Goal: Communication & Community: Answer question/provide support

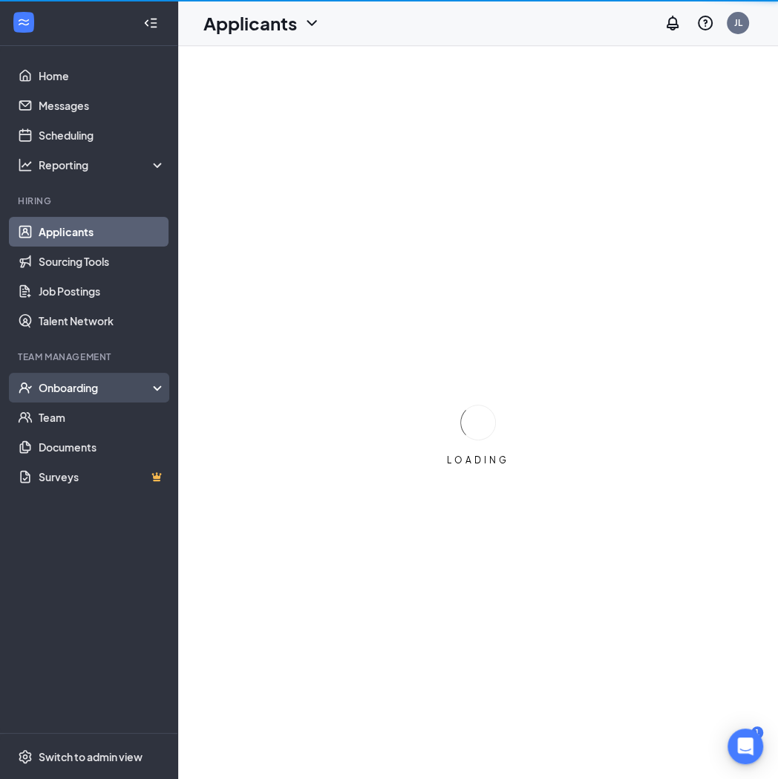
click at [86, 394] on div "Onboarding" at bounding box center [96, 387] width 114 height 15
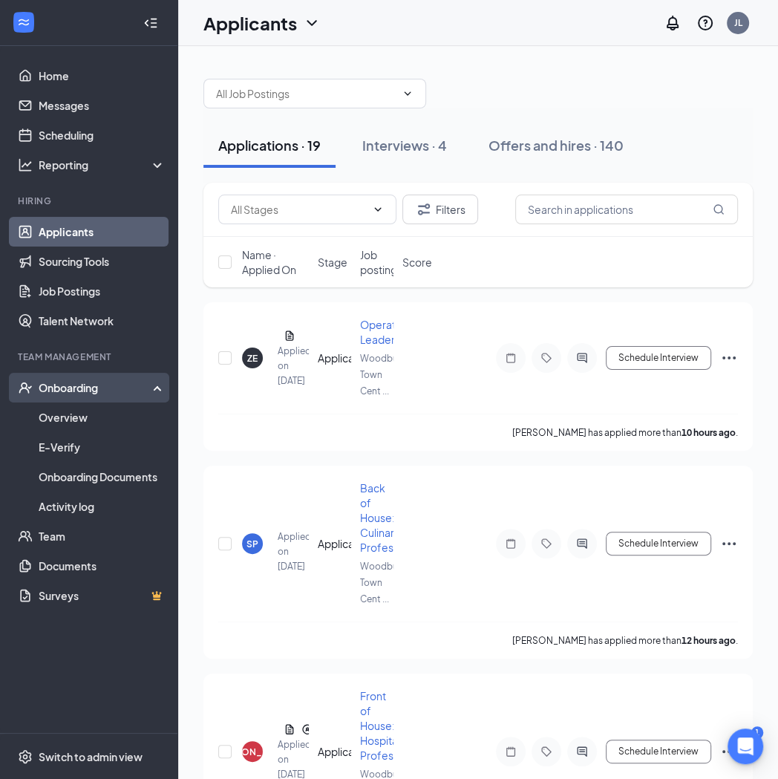
click at [61, 382] on div "Onboarding" at bounding box center [96, 387] width 114 height 15
click at [58, 394] on div "Onboarding" at bounding box center [96, 387] width 114 height 15
click at [63, 411] on link "Overview" at bounding box center [102, 417] width 127 height 30
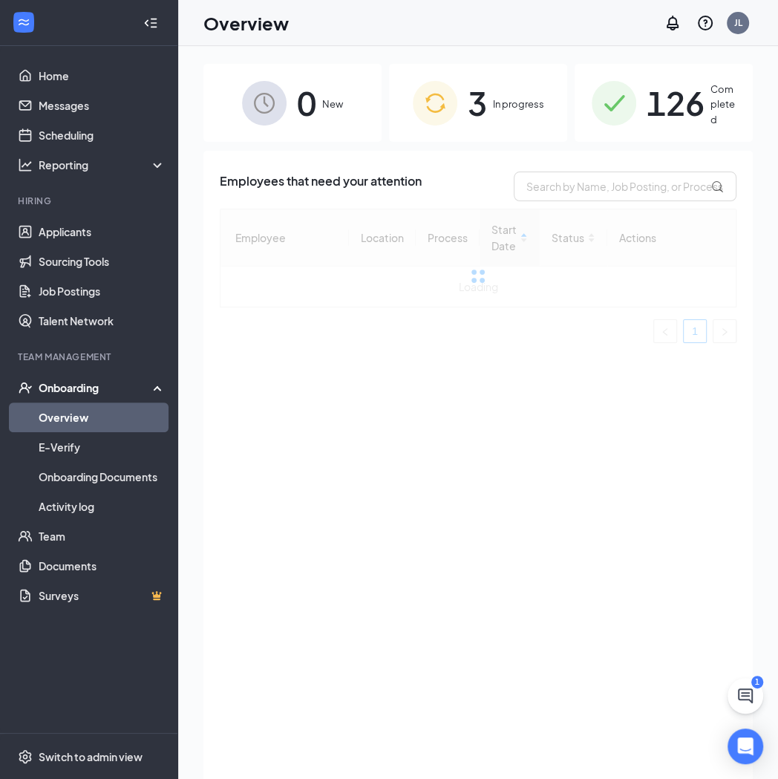
click at [495, 117] on div "3 In progress" at bounding box center [478, 103] width 178 height 78
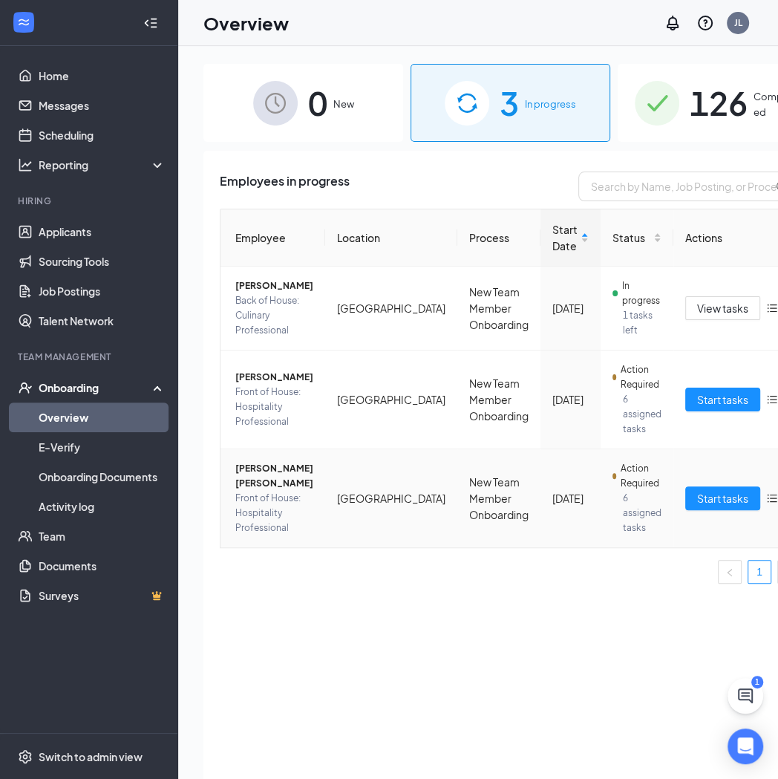
click at [250, 483] on span "[PERSON_NAME] [PERSON_NAME]" at bounding box center [274, 476] width 78 height 30
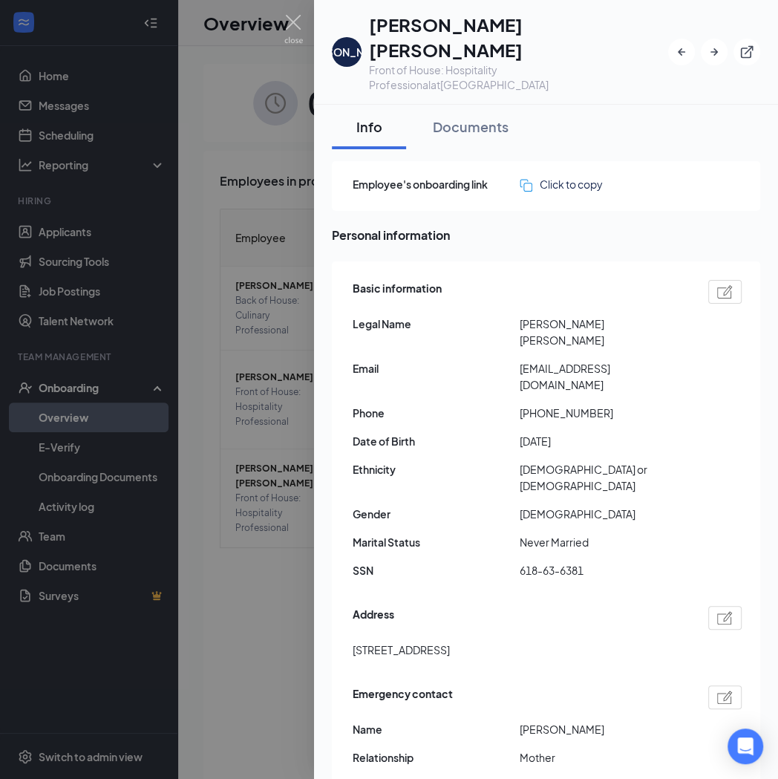
click at [231, 117] on div at bounding box center [389, 389] width 778 height 779
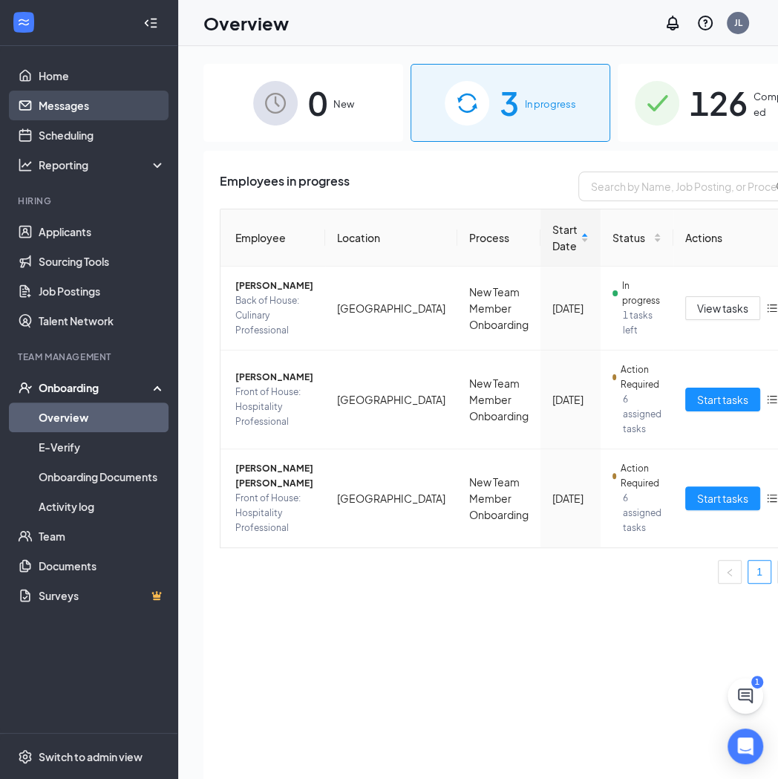
click at [82, 105] on link "Messages" at bounding box center [102, 106] width 127 height 30
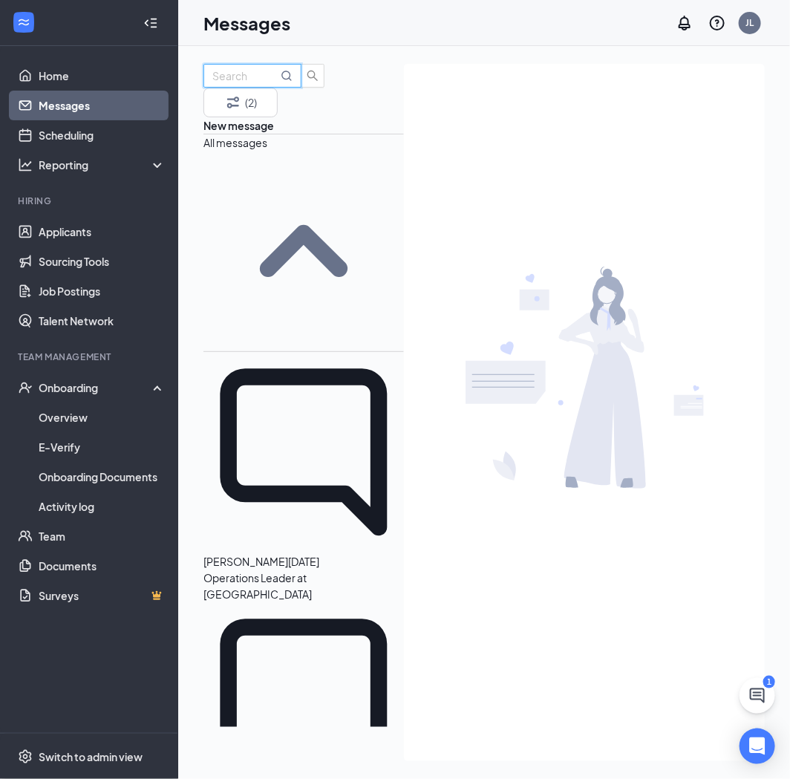
click at [278, 84] on input "text" at bounding box center [244, 76] width 65 height 16
type input "[PERSON_NAME] [PERSON_NAME]"
click at [77, 236] on link "Applicants" at bounding box center [102, 232] width 127 height 30
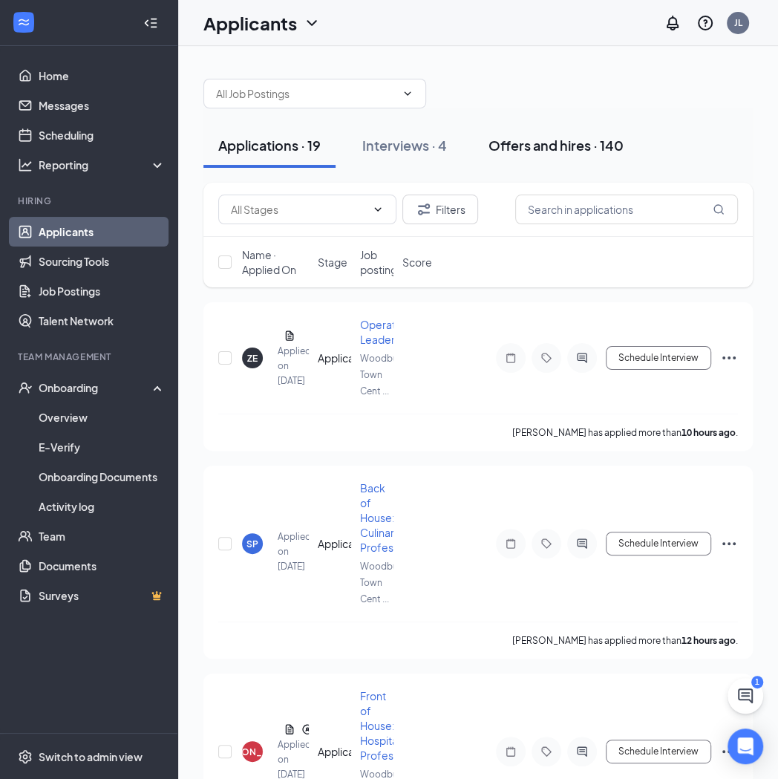
click at [538, 157] on button "Offers and hires · 140" at bounding box center [556, 145] width 165 height 45
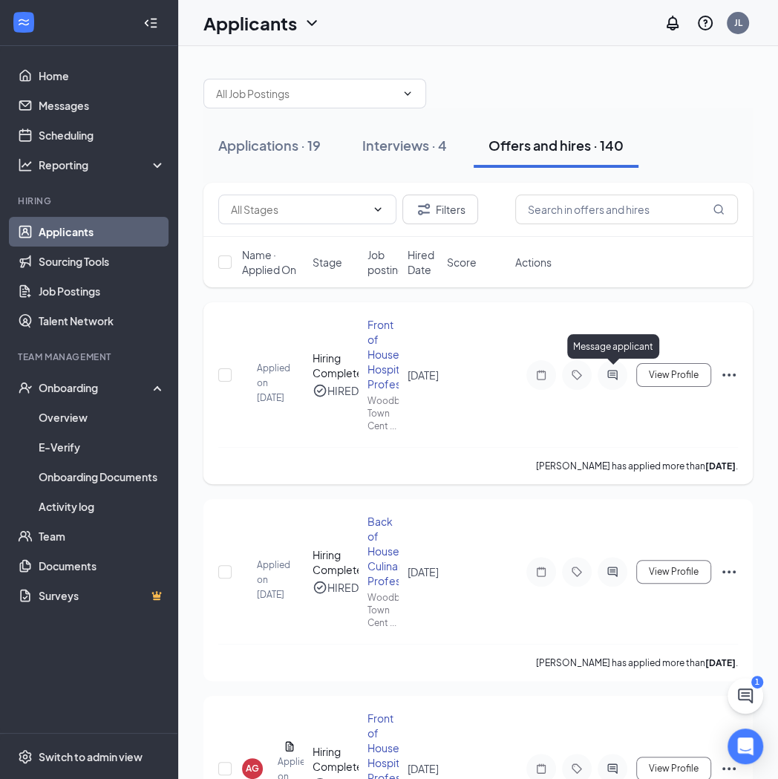
click at [609, 373] on icon "ActiveChat" at bounding box center [612, 375] width 10 height 10
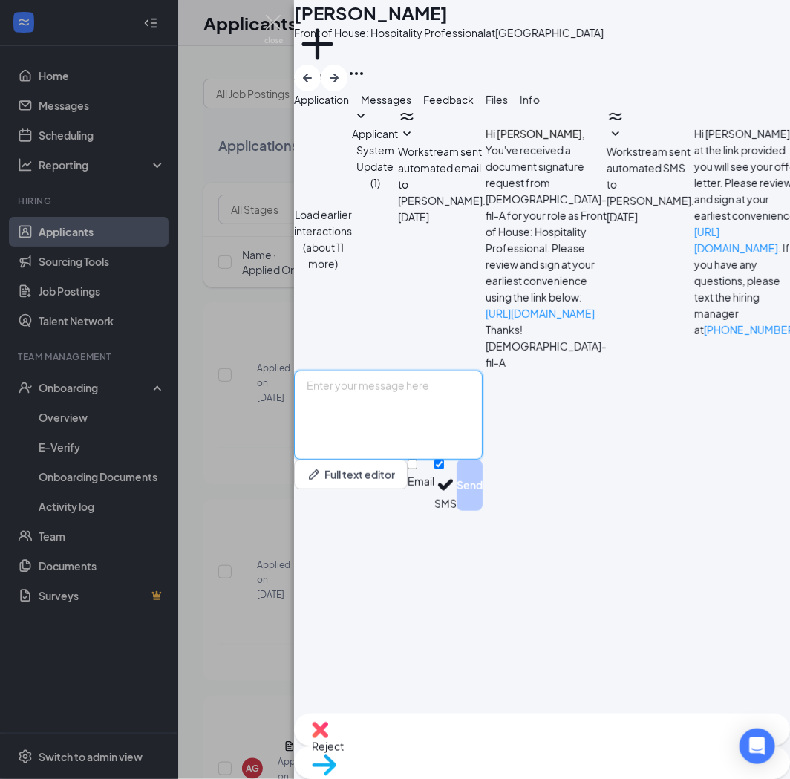
click at [414, 460] on textarea at bounding box center [388, 415] width 189 height 89
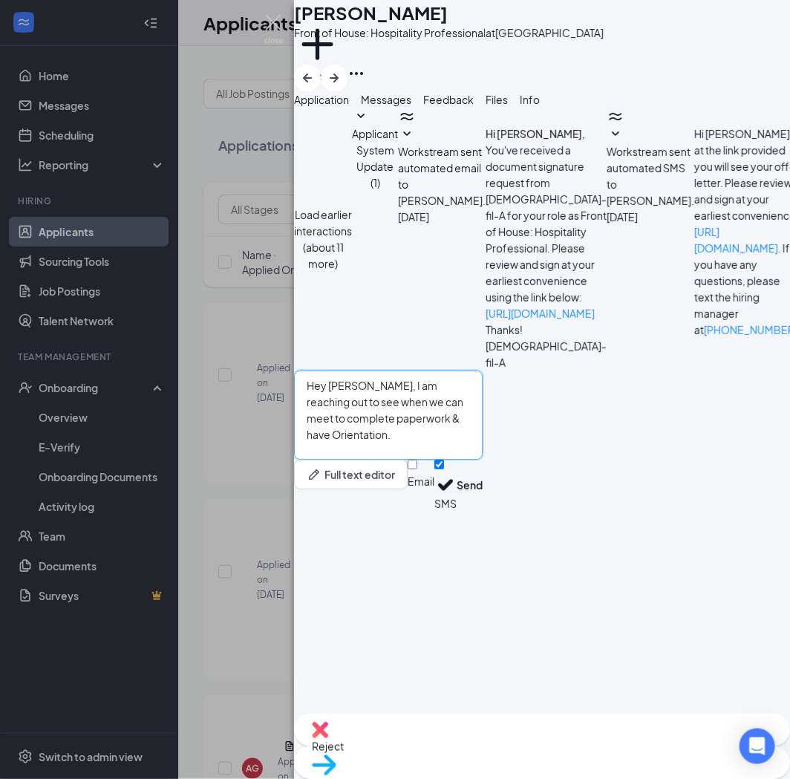
click at [437, 460] on textarea "Hey [PERSON_NAME], I am reaching out to see when we can meet to complete paperw…" at bounding box center [388, 415] width 189 height 89
click at [483, 460] on textarea "Hey [PERSON_NAME], I am reaching out to see when we can meet to complete paperw…" at bounding box center [388, 415] width 189 height 89
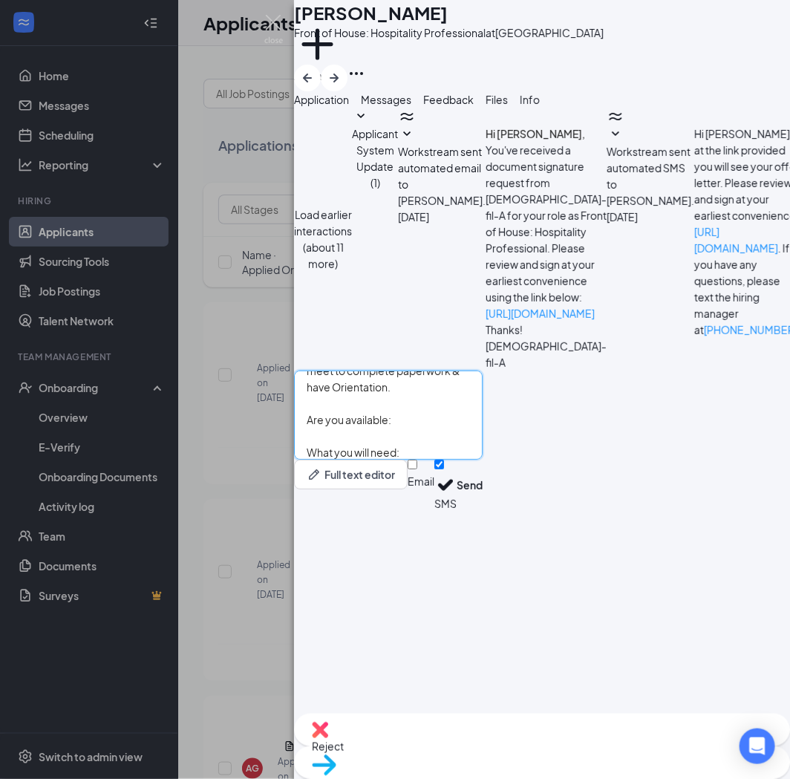
click at [483, 460] on textarea "Hey [PERSON_NAME], I am reaching out to see when we can meet to complete paperw…" at bounding box center [388, 415] width 189 height 89
click at [338, 460] on textarea "Hey [PERSON_NAME], I am reaching out to see when we can meet to complete paperw…" at bounding box center [388, 415] width 189 height 89
click at [436, 460] on textarea "Hey [PERSON_NAME], I am reaching out to see when we can meet to complete paperw…" at bounding box center [388, 415] width 189 height 89
click at [437, 460] on textarea "Hey [PERSON_NAME], I am reaching out to see when we can meet to complete paperw…" at bounding box center [388, 415] width 189 height 89
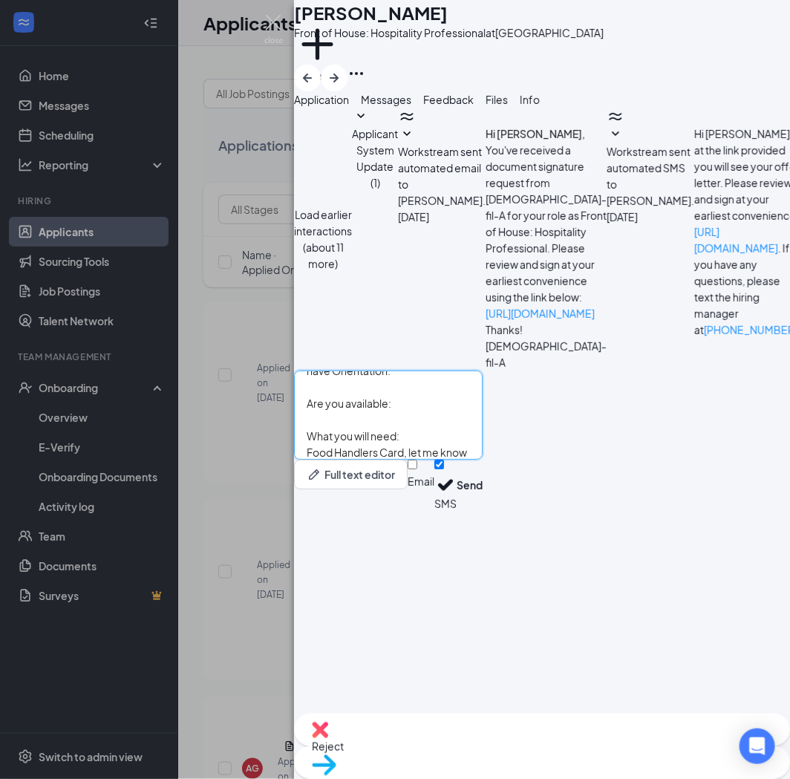
paste textarea "[URL][DOMAIN_NAME]"
click at [400, 460] on textarea "Hey [PERSON_NAME], I am reaching out to see when we can meet to complete paperw…" at bounding box center [388, 415] width 189 height 89
click at [428, 460] on textarea "Hey [PERSON_NAME], I am reaching out to see when we can meet to complete paperw…" at bounding box center [388, 415] width 189 height 89
click at [446, 460] on textarea "Hey [PERSON_NAME], I am reaching out to see when we can meet to complete paperw…" at bounding box center [388, 415] width 189 height 89
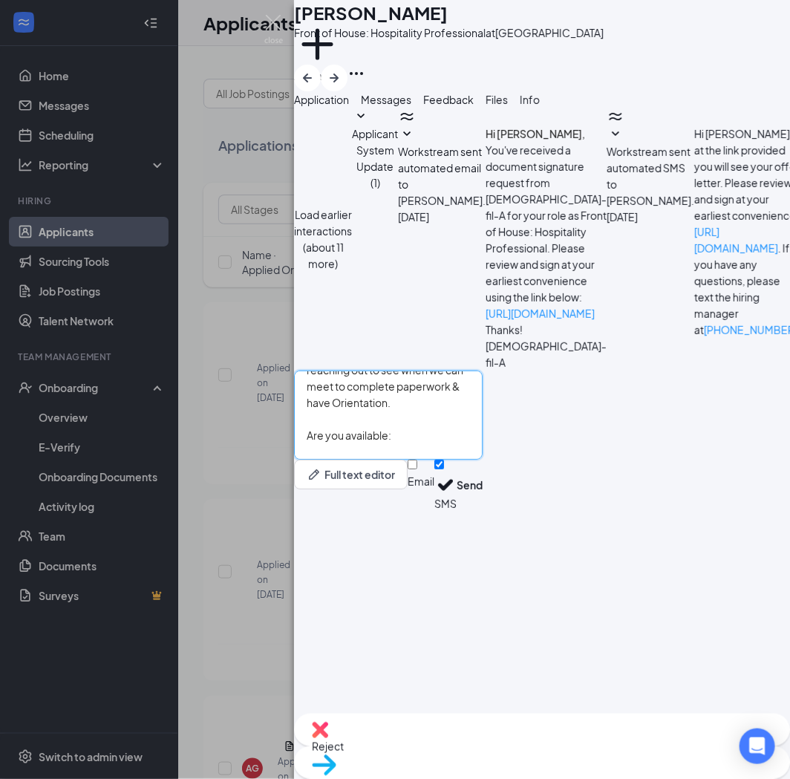
scroll to position [0, 0]
click at [446, 460] on textarea "Hey [PERSON_NAME], I am reaching out to see when we can meet to complete paperw…" at bounding box center [388, 415] width 189 height 89
click at [462, 460] on textarea "Hey [PERSON_NAME], I am reaching out to see when we can meet to complete paperw…" at bounding box center [388, 415] width 189 height 89
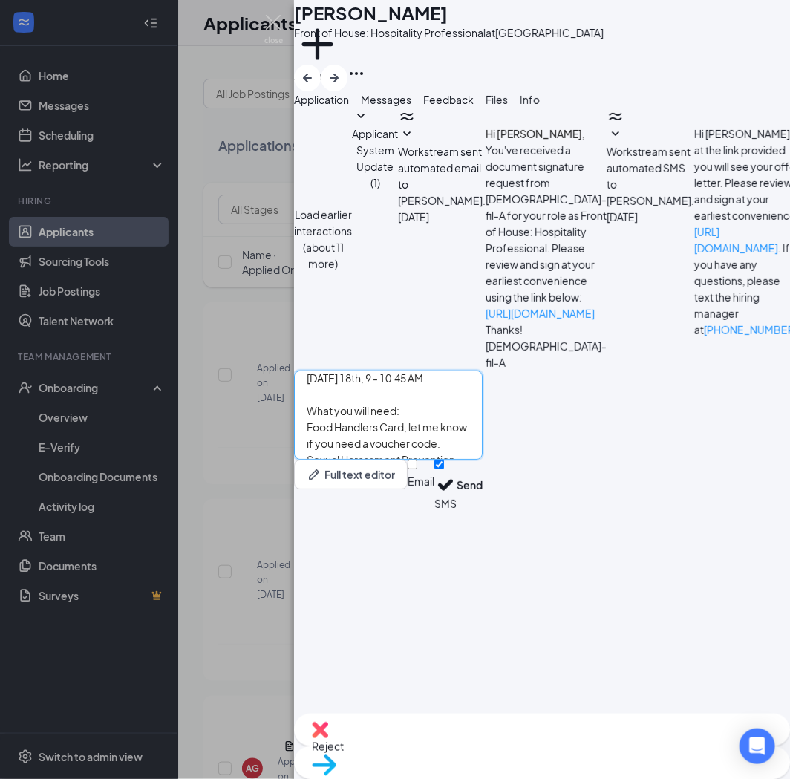
click at [483, 460] on textarea "Hey [PERSON_NAME], I am reaching out to see when we can meet to complete paperw…" at bounding box center [388, 415] width 189 height 89
click at [339, 460] on textarea "Hey [PERSON_NAME], I am reaching out to see when we can meet to complete paperw…" at bounding box center [388, 415] width 189 height 89
click at [342, 460] on textarea "Hey [PERSON_NAME], I am reaching out to see when we can meet to complete paperw…" at bounding box center [388, 415] width 189 height 89
click at [345, 460] on textarea "Hey [PERSON_NAME], I am reaching out to see when we can meet to complete paperw…" at bounding box center [388, 415] width 189 height 89
click at [342, 460] on textarea "Hey [PERSON_NAME], I am reaching out to see when we can meet to complete paperw…" at bounding box center [388, 415] width 189 height 89
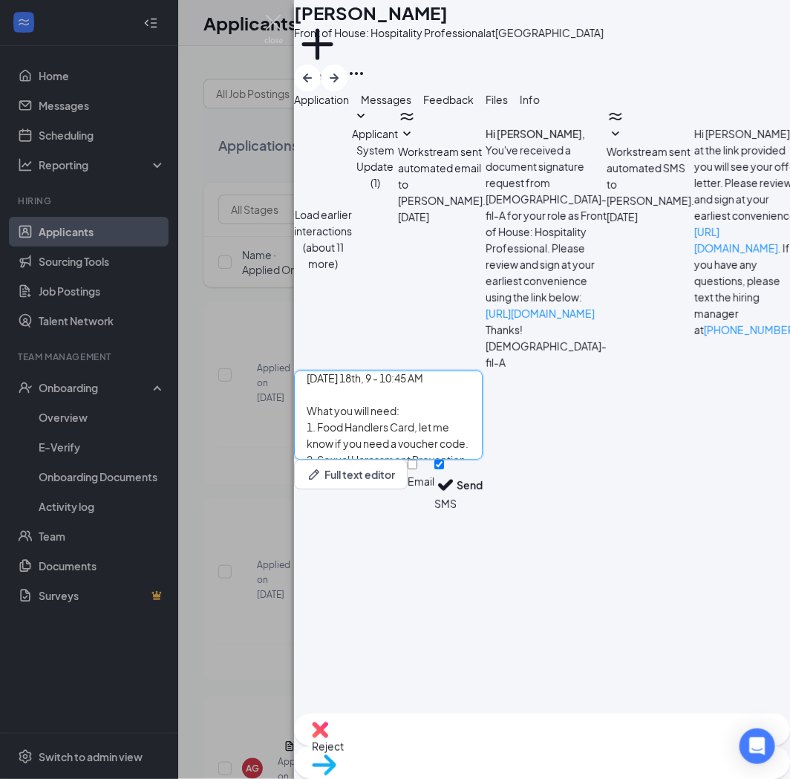
click at [483, 460] on textarea "Hey [PERSON_NAME], I am reaching out to see when we can meet to complete paperw…" at bounding box center [388, 415] width 189 height 89
click at [360, 460] on textarea "Hey [PERSON_NAME], I am reaching out to see when we can meet to complete paperw…" at bounding box center [388, 415] width 189 height 89
drag, startPoint x: 401, startPoint y: 627, endPoint x: 653, endPoint y: 606, distance: 253.4
click at [483, 460] on textarea "Hey [PERSON_NAME], I am reaching out to see when we can meet to complete paperw…" at bounding box center [388, 415] width 189 height 89
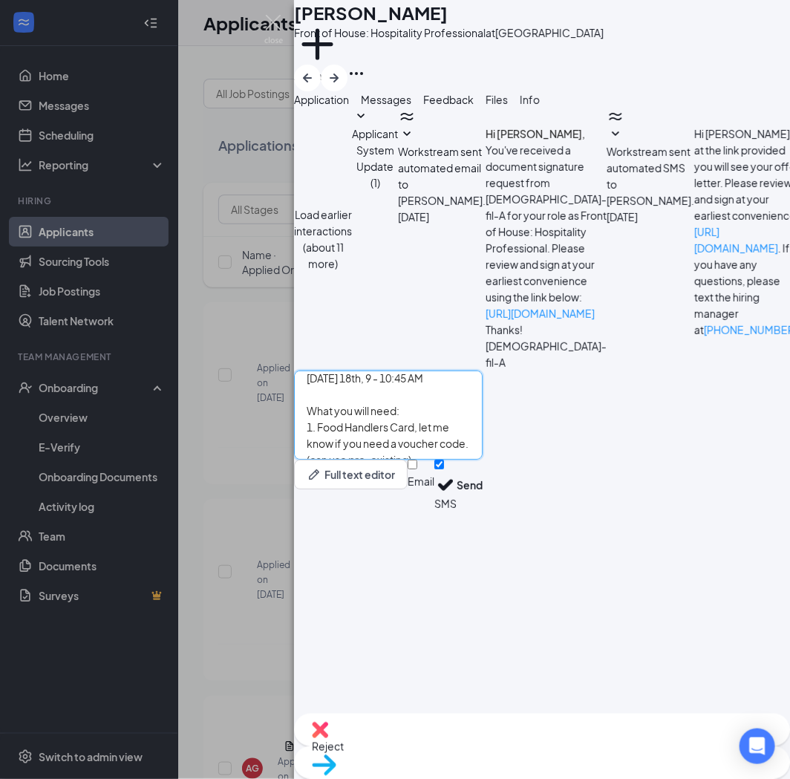
paste textarea "(can use pre-existing)"
click at [483, 460] on textarea "Hey [PERSON_NAME], I am reaching out to see when we can meet to complete paperw…" at bounding box center [388, 415] width 189 height 89
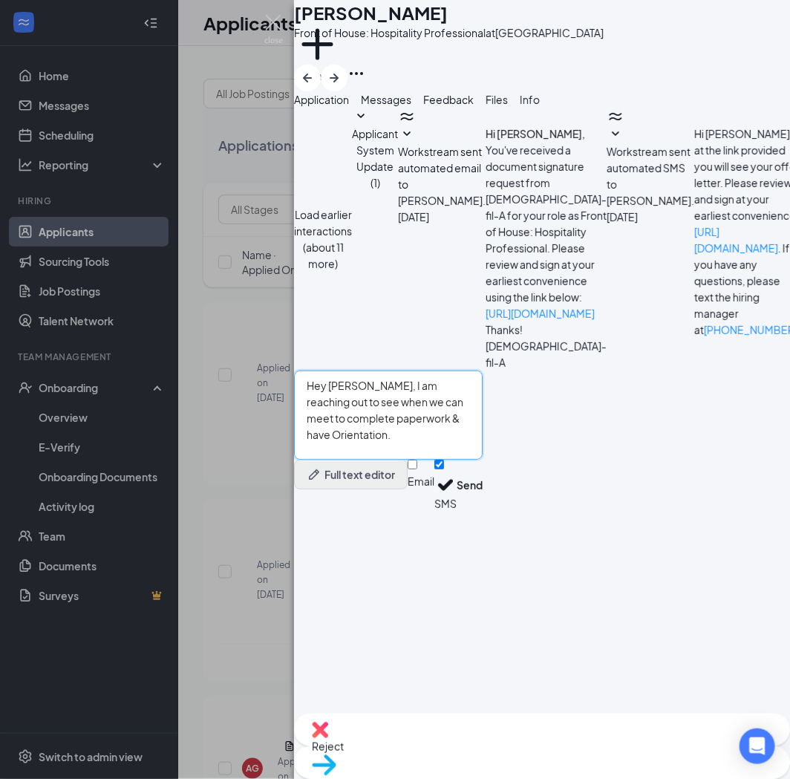
type textarea "Hey [PERSON_NAME], I am reaching out to see when we can meet to complete paperw…"
click at [403, 489] on button "Full text editor" at bounding box center [351, 475] width 114 height 30
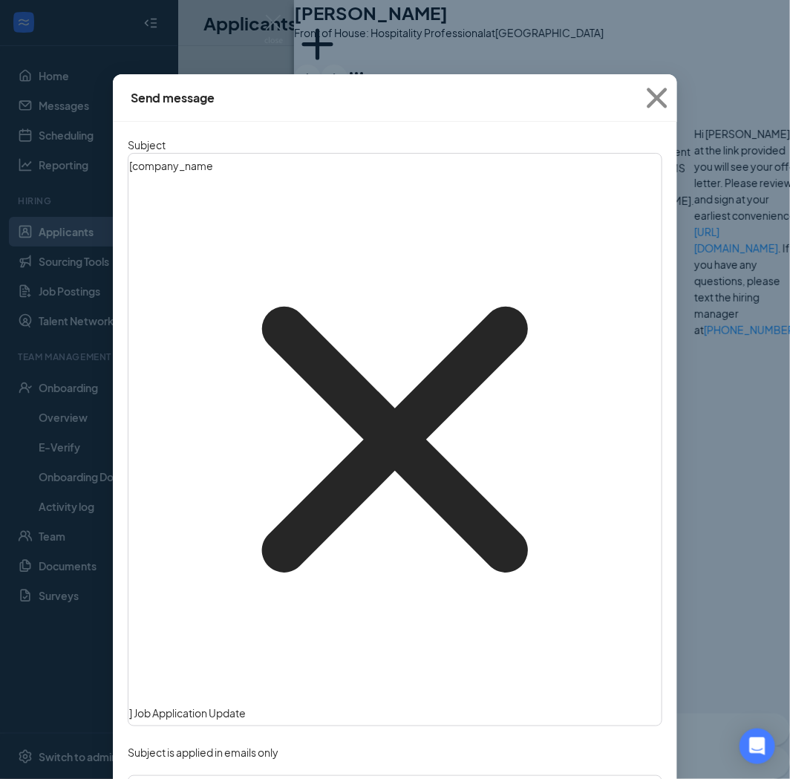
click at [401, 552] on div "Subject [ company_name‌‌‌‌ {{company_name}} ] Job Application Update Subject is…" at bounding box center [395, 631] width 564 height 1019
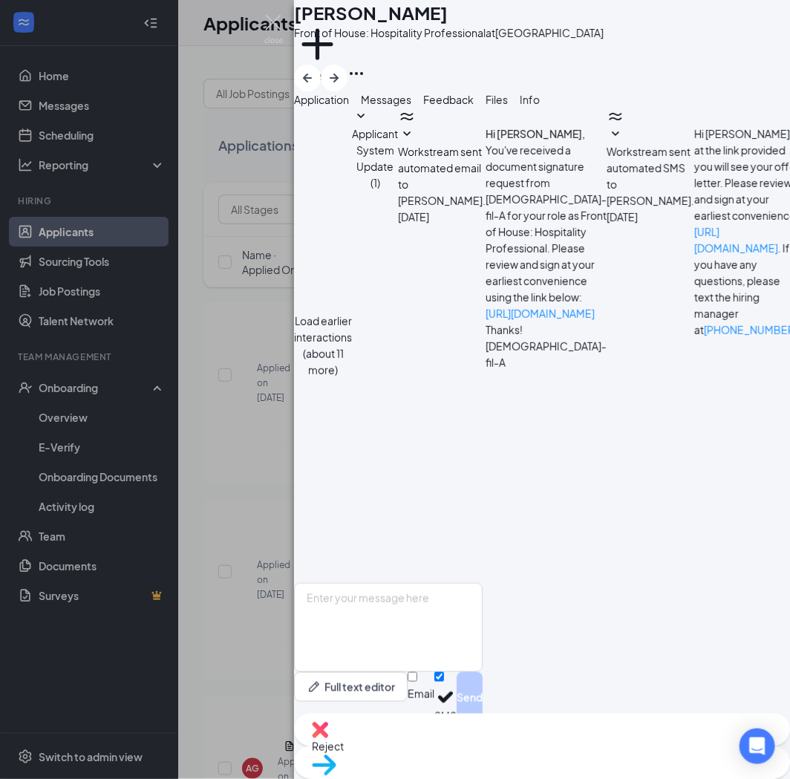
scroll to position [95, 0]
drag, startPoint x: 468, startPoint y: 382, endPoint x: 477, endPoint y: 417, distance: 36.0
drag, startPoint x: 477, startPoint y: 411, endPoint x: 476, endPoint y: 446, distance: 35.6
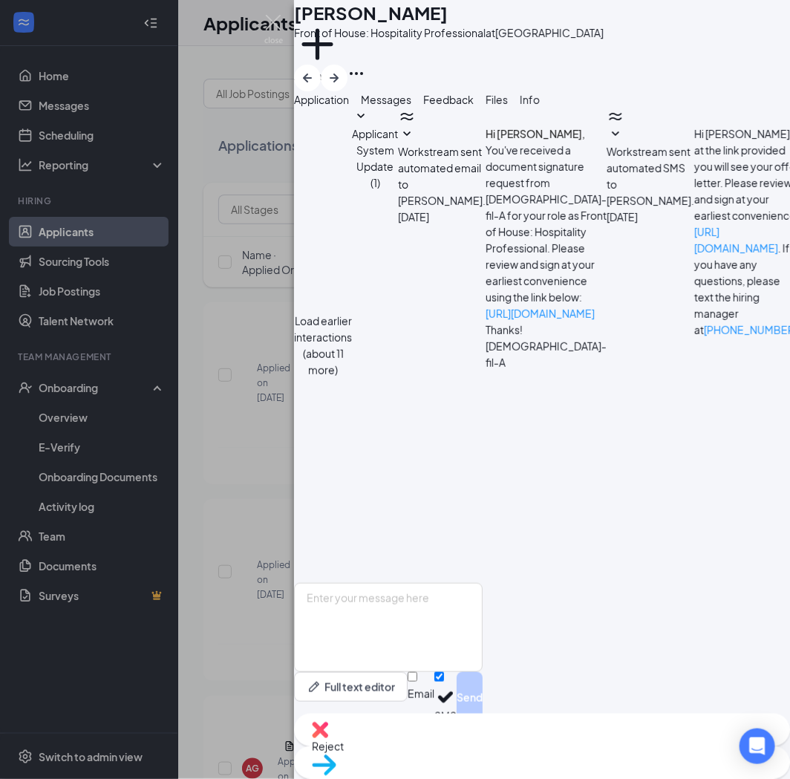
drag, startPoint x: 469, startPoint y: 440, endPoint x: 477, endPoint y: 477, distance: 38.2
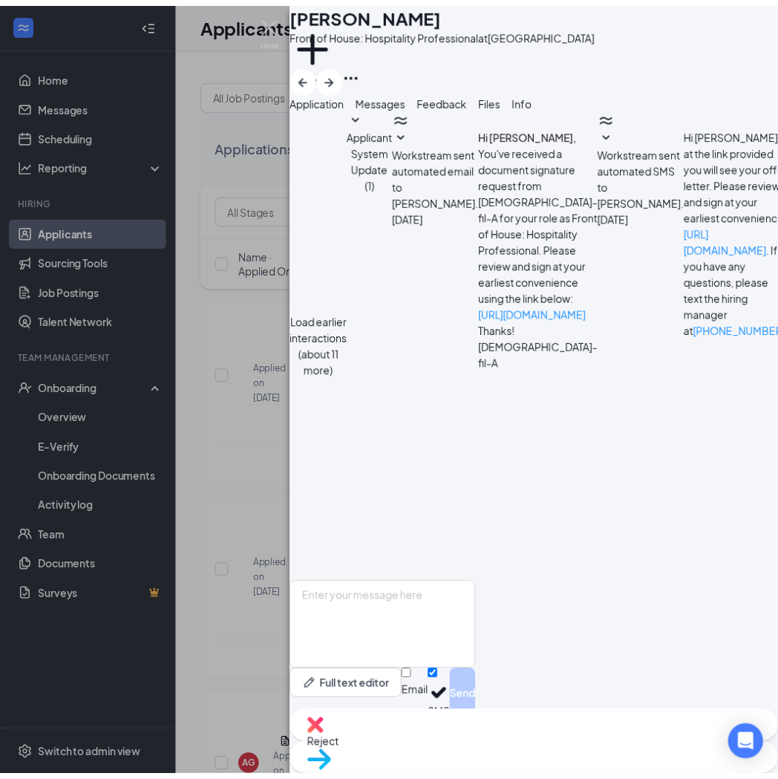
scroll to position [0, 0]
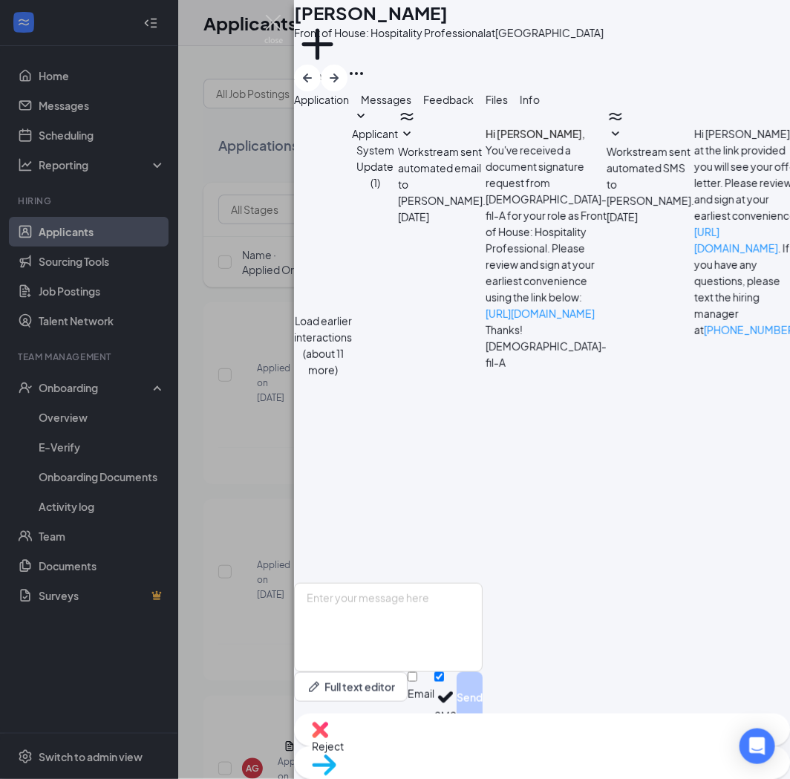
click at [239, 527] on div "[PERSON_NAME] [PERSON_NAME] Front of House: Hospitality Professional at [GEOGRA…" at bounding box center [395, 389] width 790 height 779
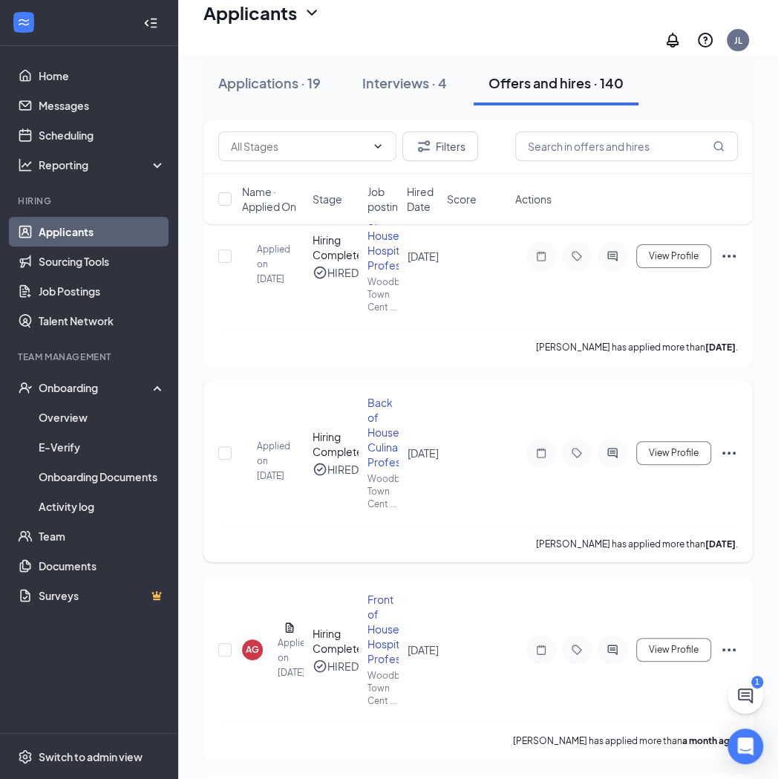
scroll to position [165, 0]
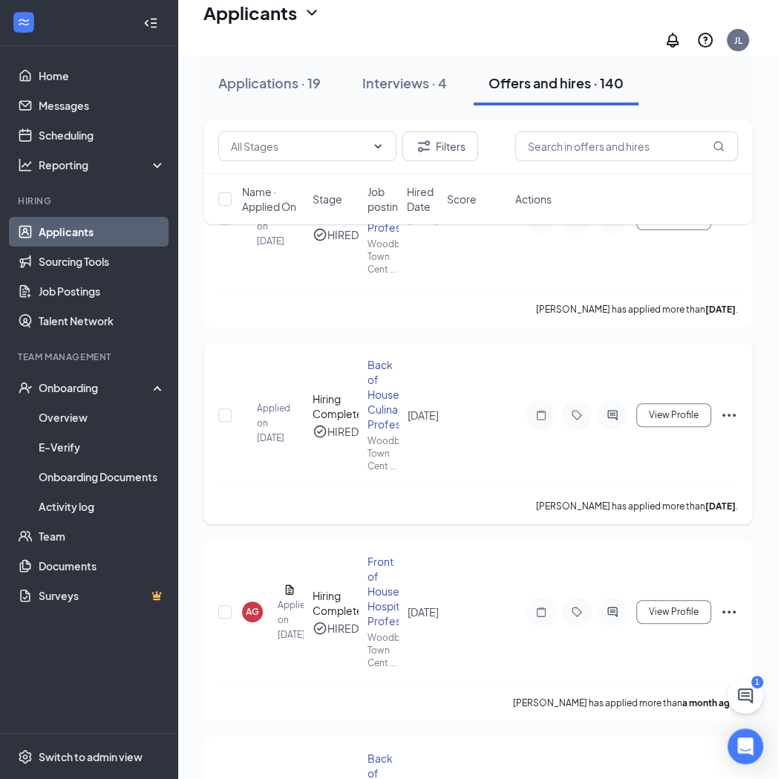
click at [217, 506] on div "[PERSON_NAME] Applied on [DATE] Hiring Complete HIRED Back of House: Culinary P…" at bounding box center [477, 433] width 549 height 182
